Goal: Information Seeking & Learning: Learn about a topic

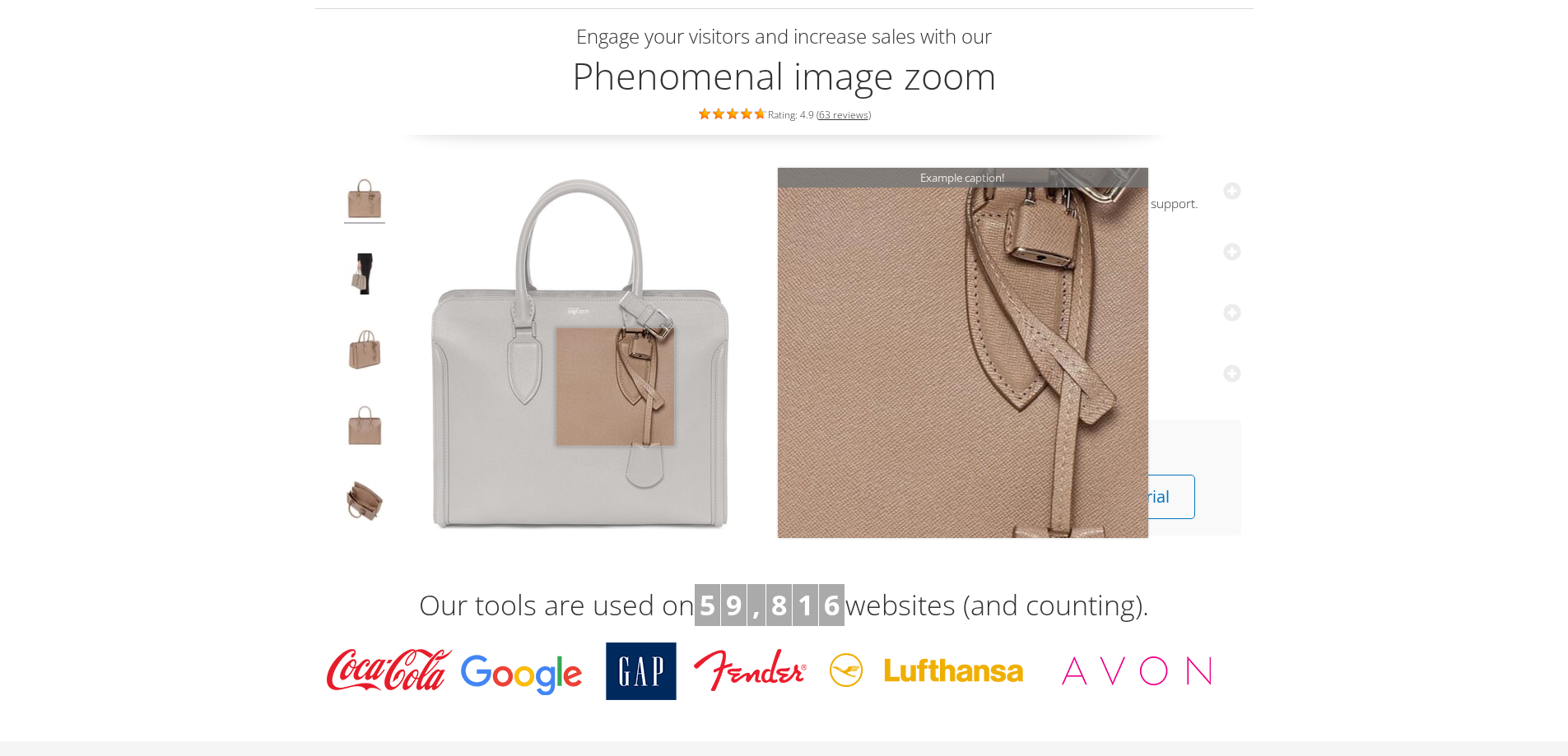
click at [615, 386] on img at bounding box center [581, 353] width 371 height 371
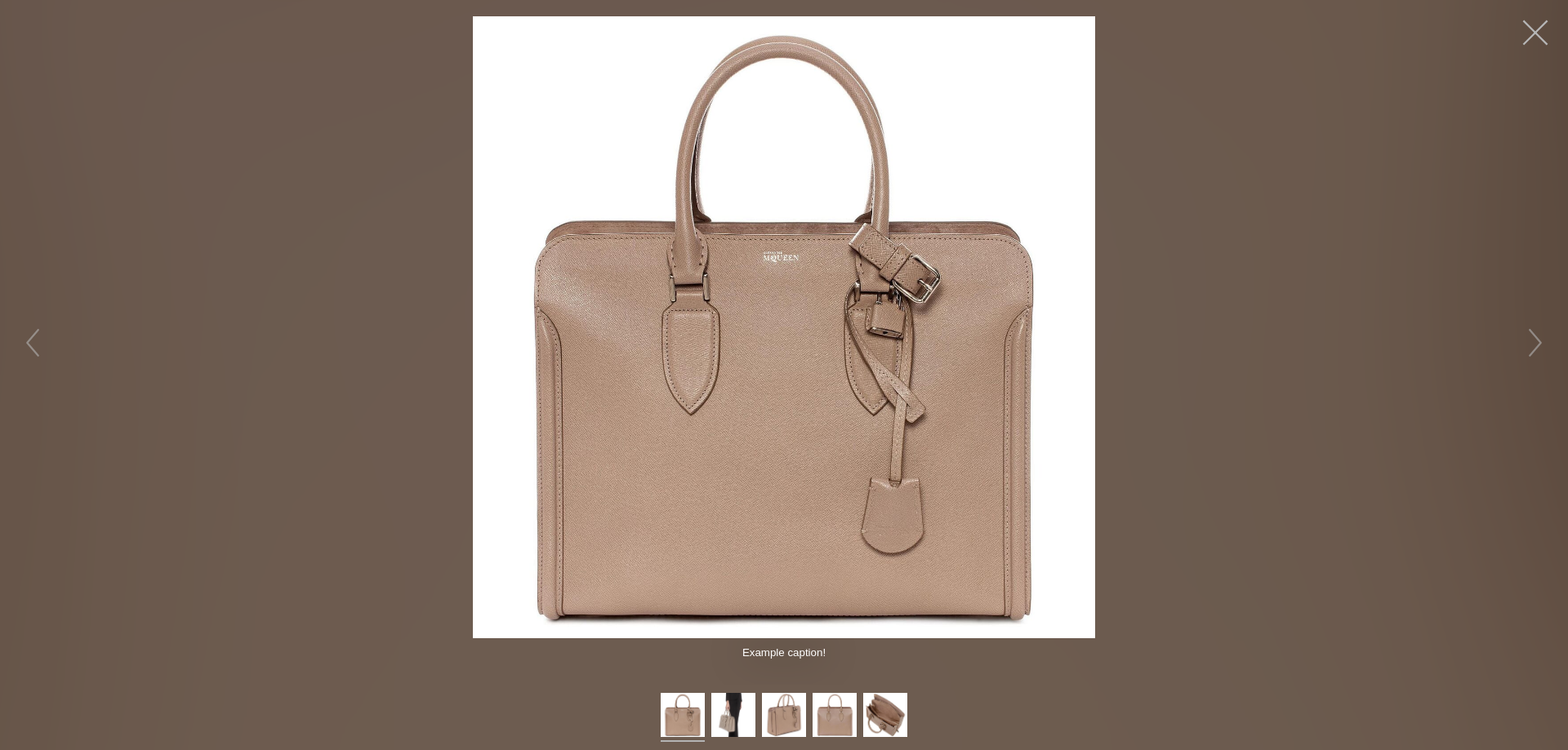
click at [1542, 32] on button "button" at bounding box center [1535, 32] width 49 height 49
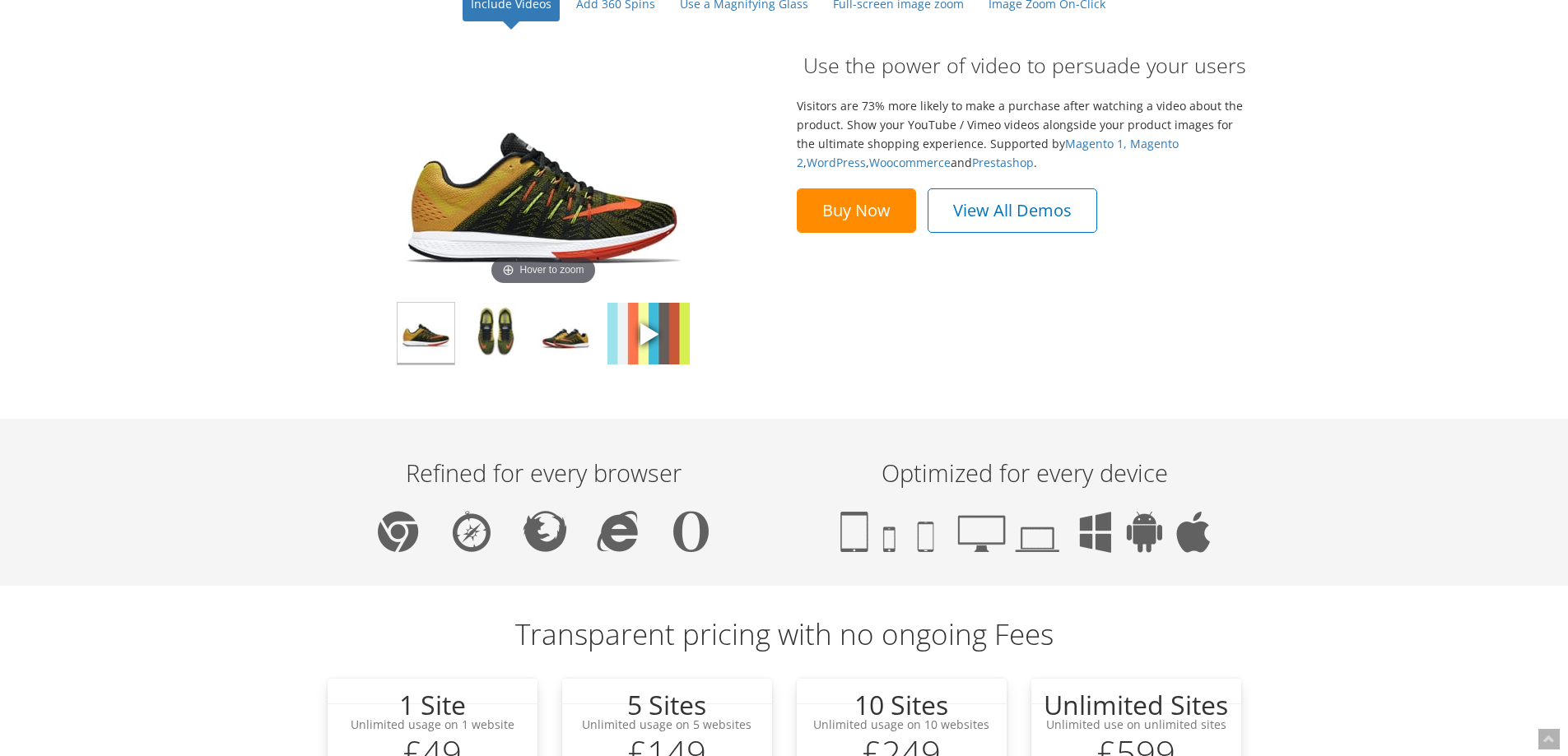
scroll to position [1234, 0]
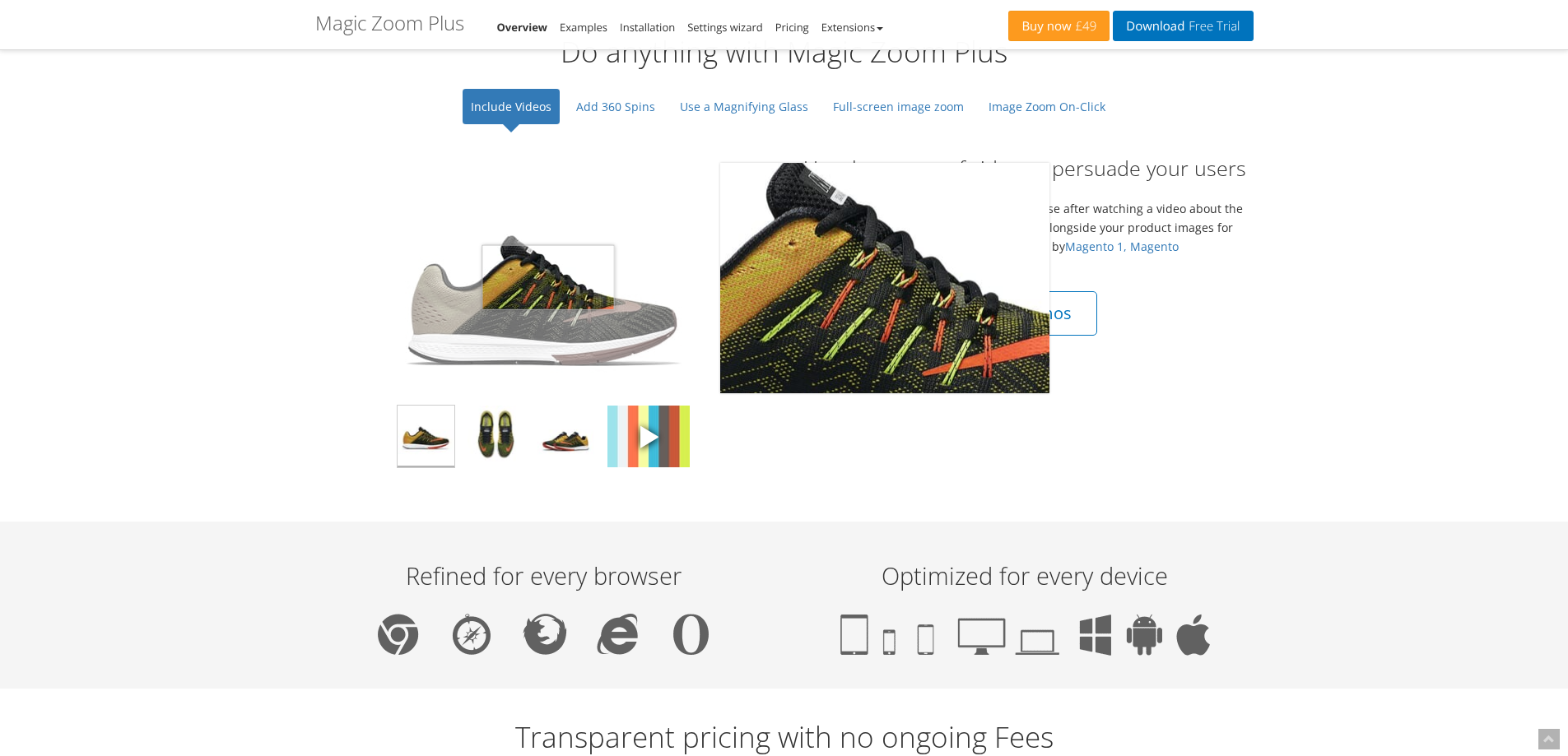
click at [548, 278] on img at bounding box center [543, 277] width 329 height 230
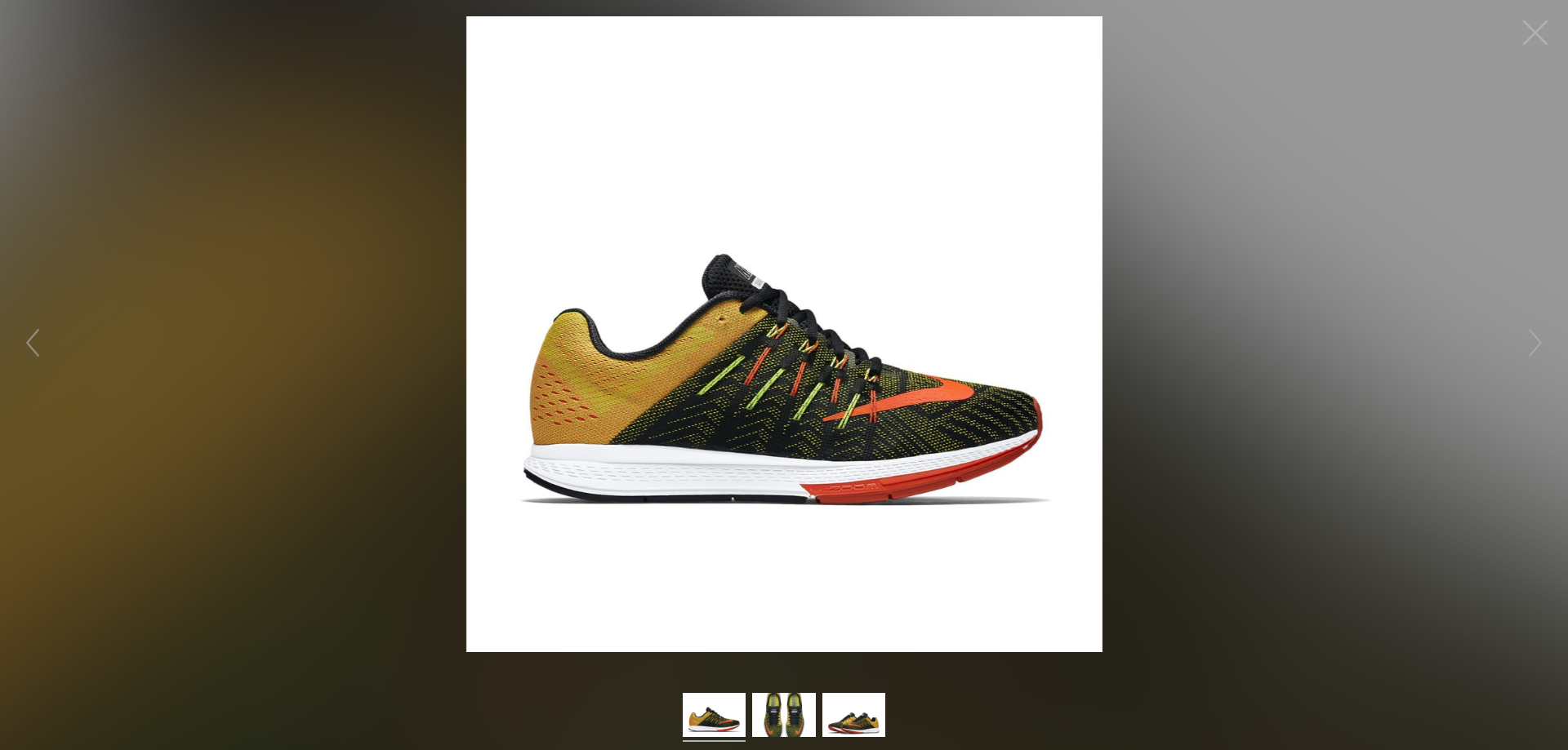
click at [1533, 31] on button "button" at bounding box center [1535, 32] width 49 height 49
